Goal: Navigation & Orientation: Find specific page/section

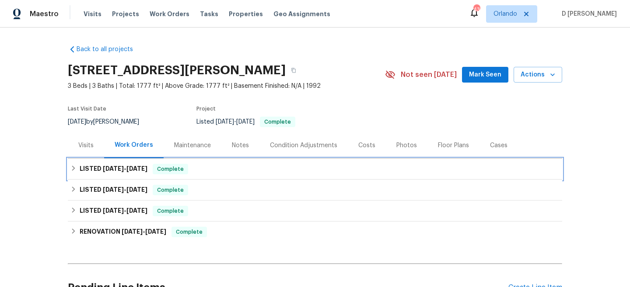
click at [75, 165] on icon at bounding box center [73, 168] width 6 height 6
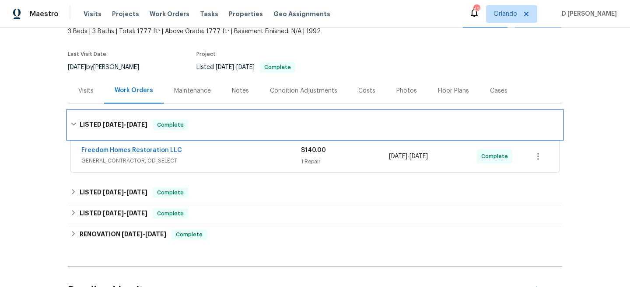
scroll to position [57, 0]
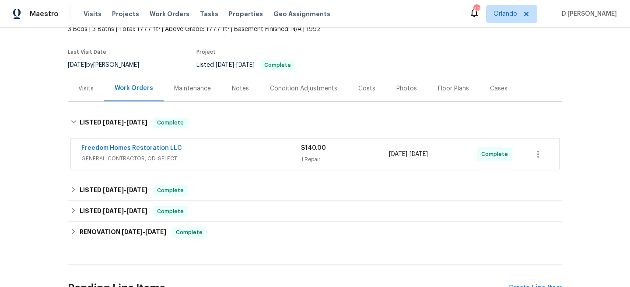
click at [231, 149] on div "Freedom Homes Restoration LLC" at bounding box center [191, 149] width 220 height 10
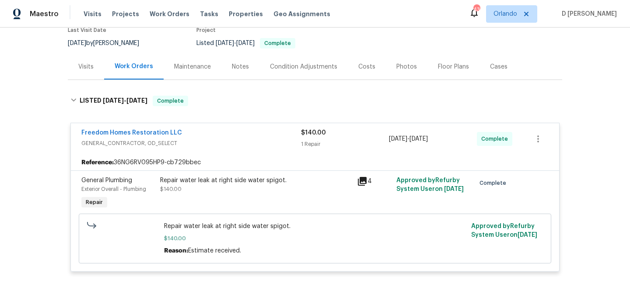
scroll to position [86, 0]
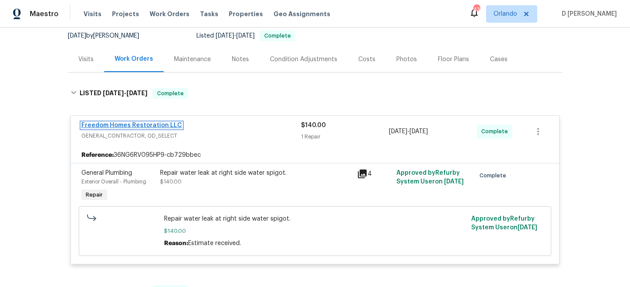
click at [146, 126] on link "Freedom Homes Restoration LLC" at bounding box center [131, 125] width 101 height 6
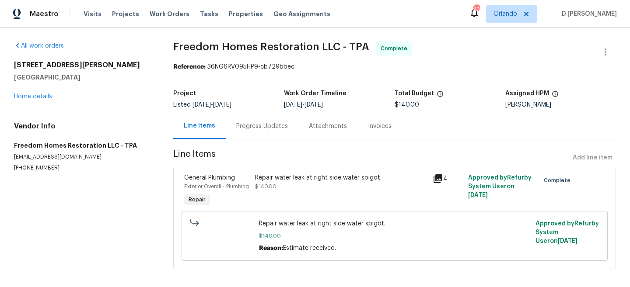
click at [254, 129] on div "Progress Updates" at bounding box center [262, 126] width 52 height 9
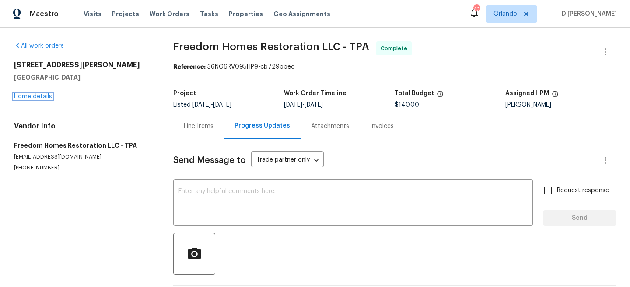
click at [39, 97] on link "Home details" at bounding box center [33, 97] width 38 height 6
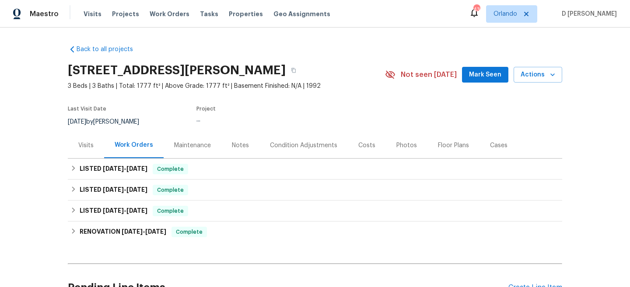
click at [87, 142] on div "Visits" at bounding box center [85, 145] width 15 height 9
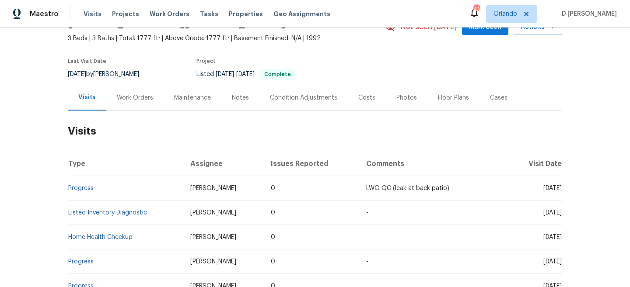
scroll to position [48, 0]
click at [132, 98] on div "Work Orders" at bounding box center [135, 97] width 36 height 9
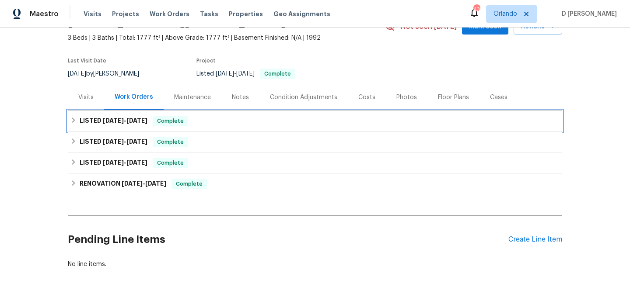
click at [74, 125] on div "LISTED 8/20/25 - 8/26/25 Complete" at bounding box center [314, 121] width 489 height 10
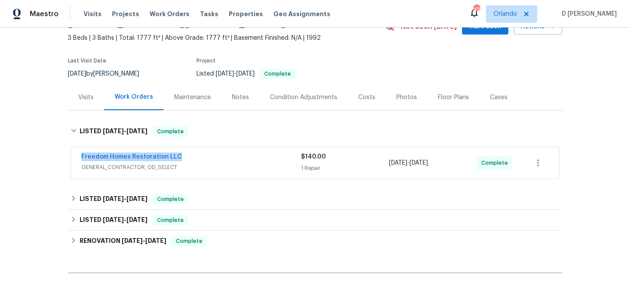
drag, startPoint x: 73, startPoint y: 152, endPoint x: 224, endPoint y: 155, distance: 151.4
click at [224, 155] on div "Freedom Homes Restoration LLC GENERAL_CONTRACTOR, OD_SELECT $140.00 1 Repair 8/…" at bounding box center [315, 162] width 488 height 31
copy link "Freedom Homes Restoration LLC"
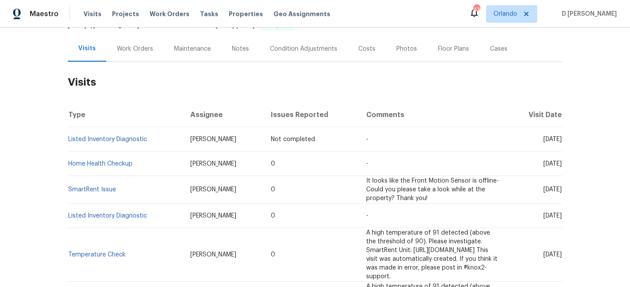
scroll to position [98, 0]
drag, startPoint x: 168, startPoint y: 146, endPoint x: 202, endPoint y: 146, distance: 33.7
click at [202, 146] on td "Joshua Beatty" at bounding box center [223, 138] width 80 height 24
drag, startPoint x: 153, startPoint y: 139, endPoint x: 68, endPoint y: 138, distance: 84.9
click at [68, 138] on td "Listed Inventory Diagnostic" at bounding box center [125, 138] width 115 height 24
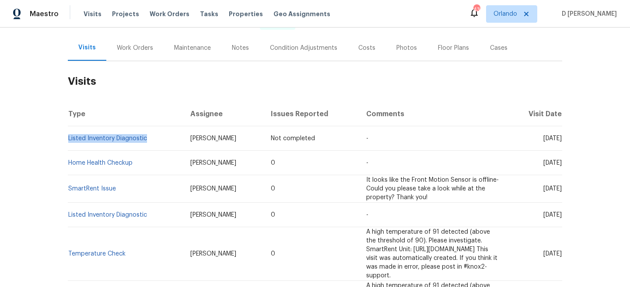
copy link "Listed Inventory Diagnostic"
drag, startPoint x: 526, startPoint y: 139, endPoint x: 545, endPoint y: 139, distance: 18.8
click at [545, 139] on span "Wed, Aug 27 2025" at bounding box center [552, 139] width 18 height 6
copy span "Aug 27"
drag, startPoint x: 148, startPoint y: 140, endPoint x: 69, endPoint y: 136, distance: 79.3
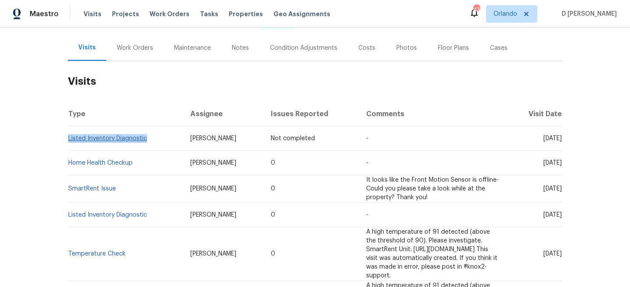
click at [69, 136] on td "Listed Inventory Diagnostic" at bounding box center [125, 138] width 115 height 24
copy link "Listed Inventory Diagnostic"
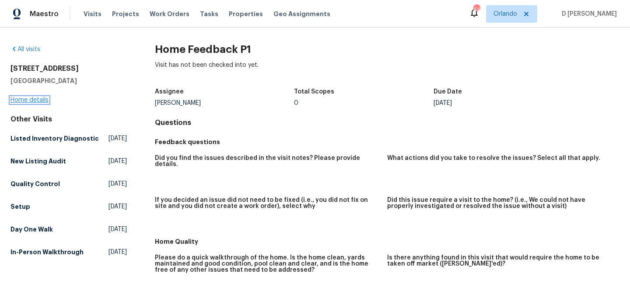
click at [40, 100] on link "Home details" at bounding box center [29, 100] width 38 height 6
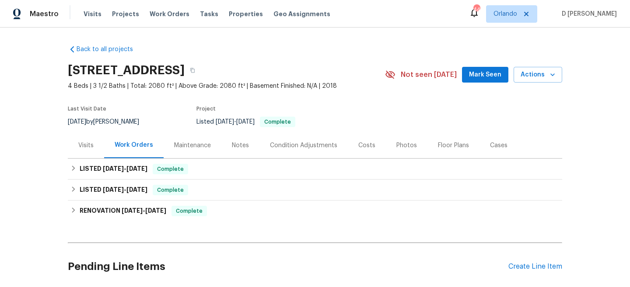
click at [89, 145] on div "Visits" at bounding box center [85, 145] width 15 height 9
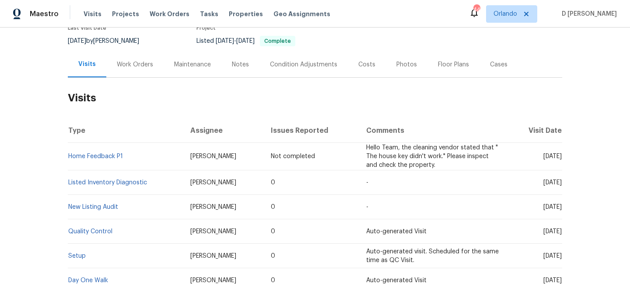
scroll to position [82, 0]
drag, startPoint x: 128, startPoint y: 154, endPoint x: 69, endPoint y: 155, distance: 59.5
click at [69, 155] on td "Home Feedback P1" at bounding box center [125, 156] width 115 height 28
copy link "Home Feedback P1"
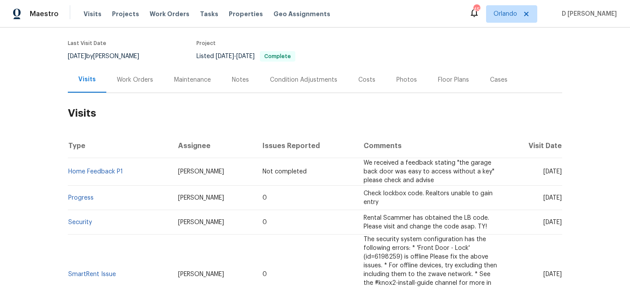
scroll to position [68, 0]
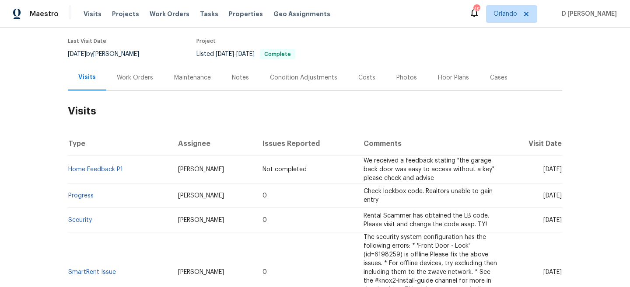
click at [128, 72] on div "Work Orders" at bounding box center [134, 78] width 57 height 26
